Goal: Task Accomplishment & Management: Use online tool/utility

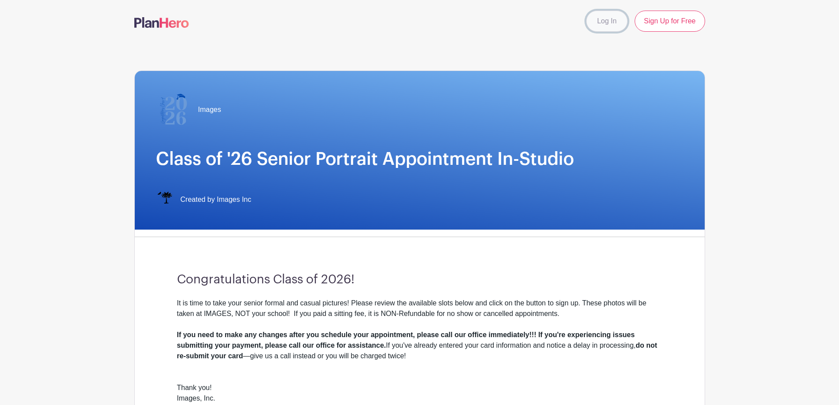
click at [599, 28] on link "Log In" at bounding box center [606, 21] width 41 height 21
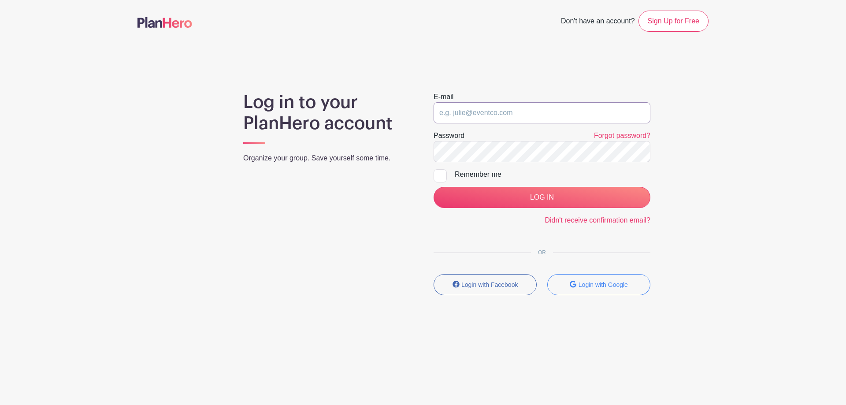
type input "[EMAIL_ADDRESS][DOMAIN_NAME]"
click at [440, 173] on div at bounding box center [439, 175] width 13 height 13
click at [439, 173] on input "Remember me" at bounding box center [436, 172] width 6 height 6
checkbox input "true"
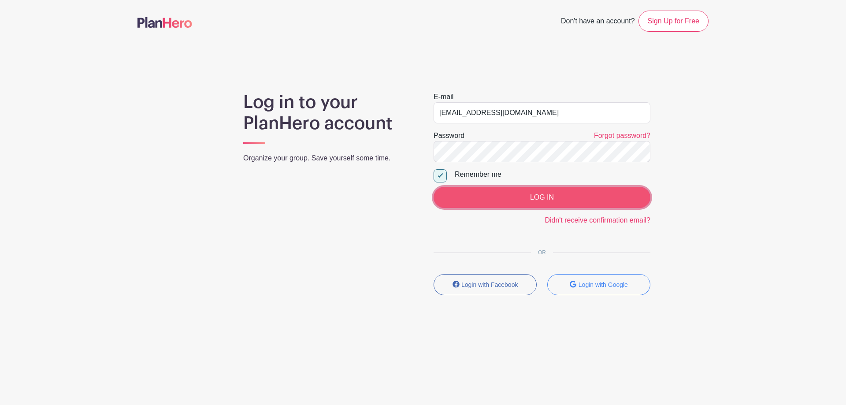
click at [503, 193] on input "LOG IN" at bounding box center [541, 197] width 217 height 21
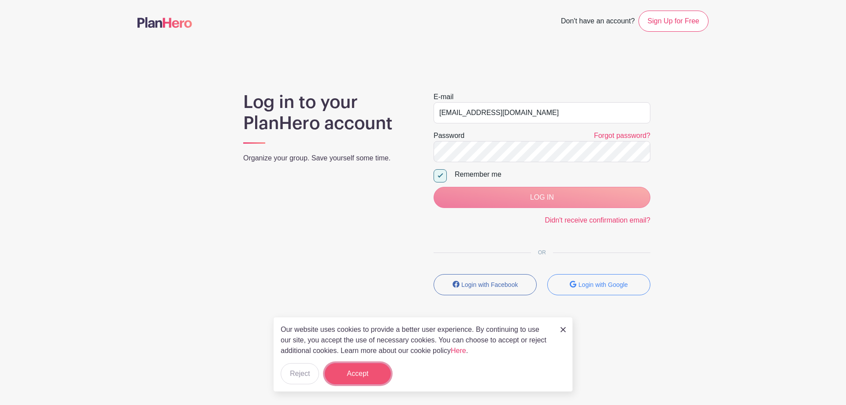
click at [366, 375] on button "Accept" at bounding box center [358, 373] width 66 height 21
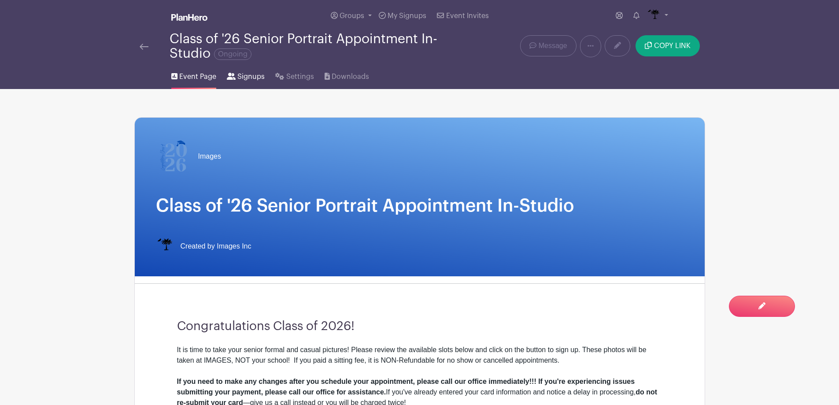
click at [253, 84] on link "Signups" at bounding box center [246, 75] width 38 height 28
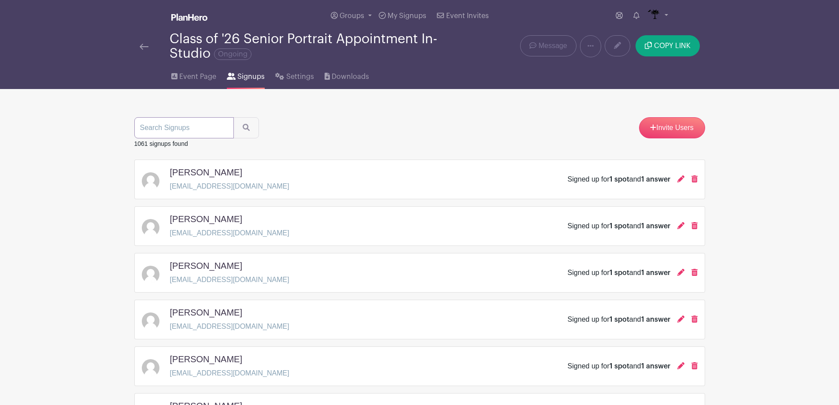
click at [204, 120] on input "search" at bounding box center [184, 127] width 100 height 21
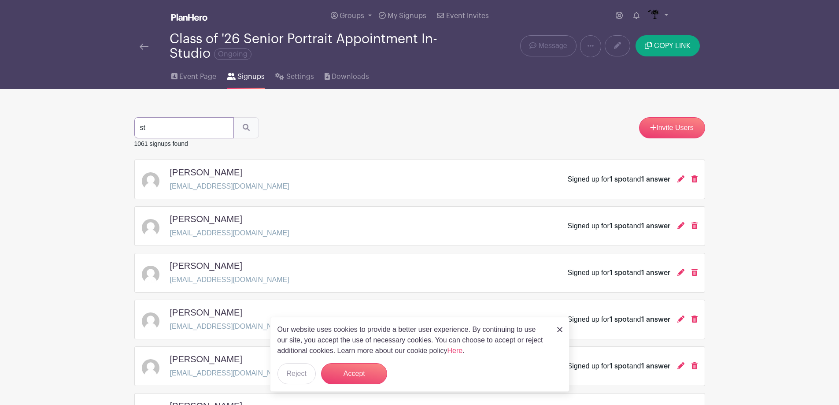
type input "st"
click at [243, 122] on button "submit" at bounding box center [246, 127] width 26 height 21
click at [144, 46] on img at bounding box center [144, 47] width 9 height 6
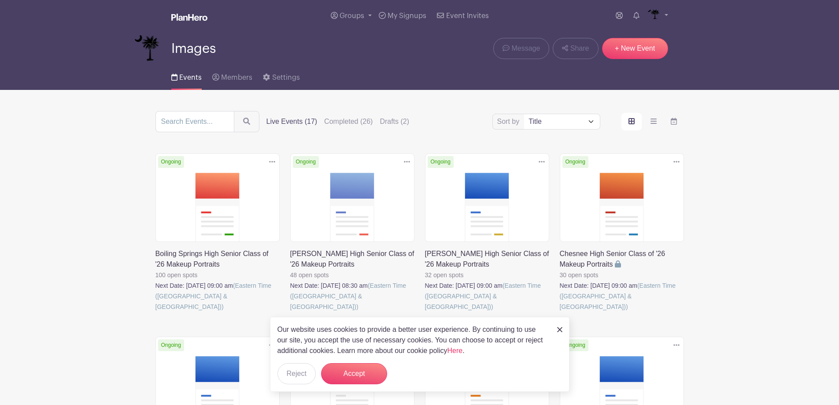
click at [561, 329] on img at bounding box center [559, 329] width 5 height 5
